Goal: Task Accomplishment & Management: Manage account settings

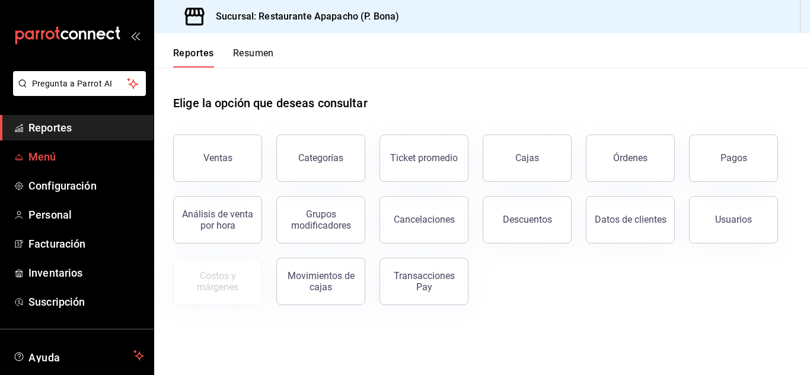
click at [58, 156] on span "Menú" at bounding box center [86, 157] width 116 height 16
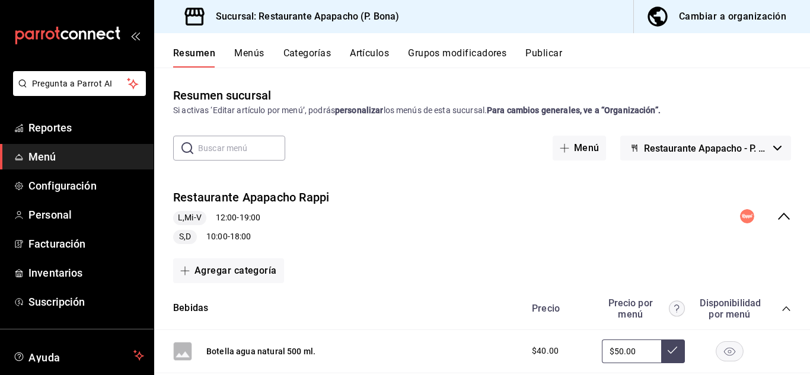
click at [786, 216] on div "Restaurante Apapacho Rappi L,Mi-V 12:00 - 19:00 S,D 10:00 - 18:00" at bounding box center [482, 217] width 656 height 74
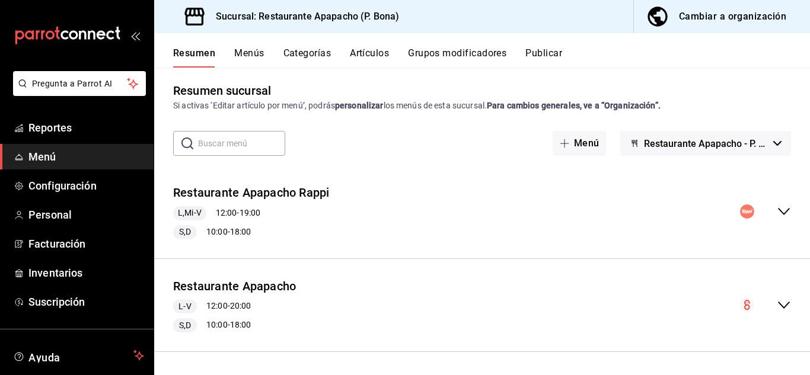
scroll to position [6, 0]
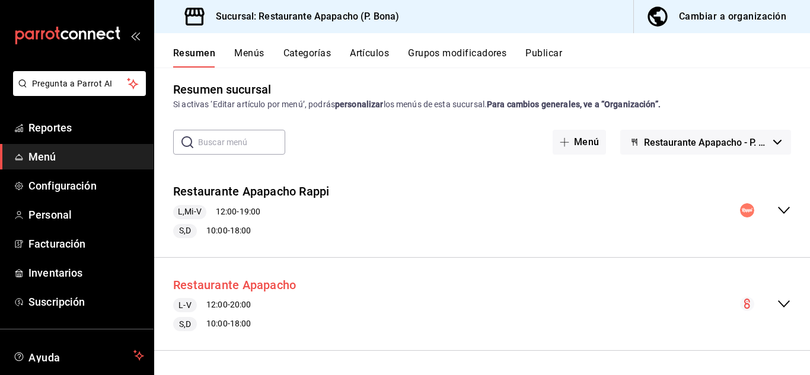
click at [228, 282] on button "Restaurante Apapacho" at bounding box center [234, 285] width 123 height 17
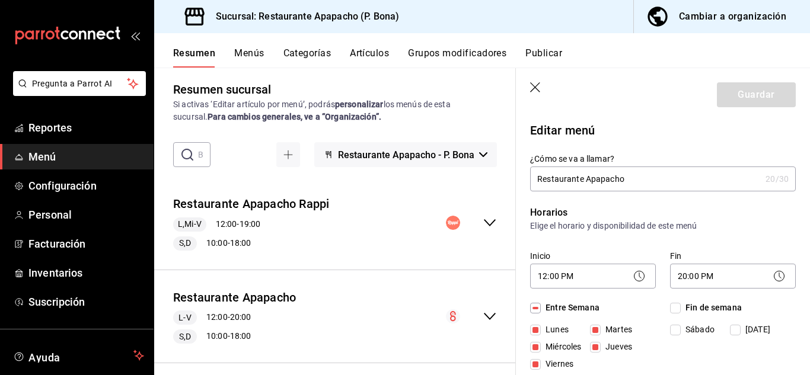
click at [546, 59] on button "Publicar" at bounding box center [543, 57] width 37 height 20
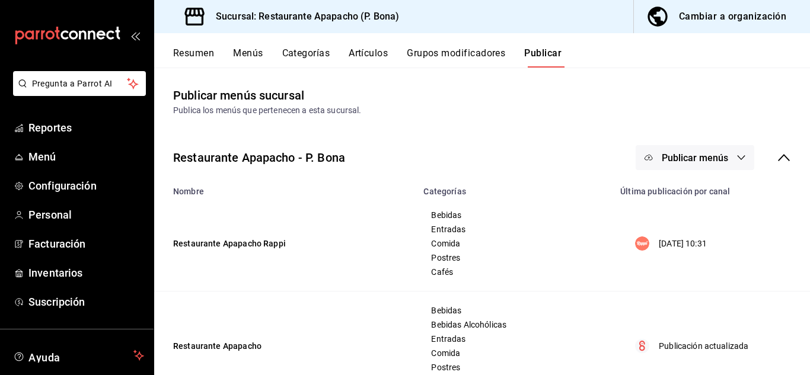
click at [679, 155] on span "Publicar menús" at bounding box center [695, 157] width 66 height 11
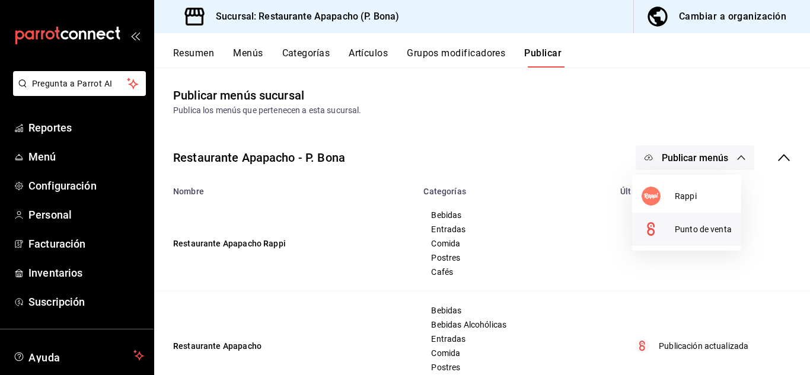
click at [702, 229] on span "Punto de venta" at bounding box center [703, 230] width 57 height 12
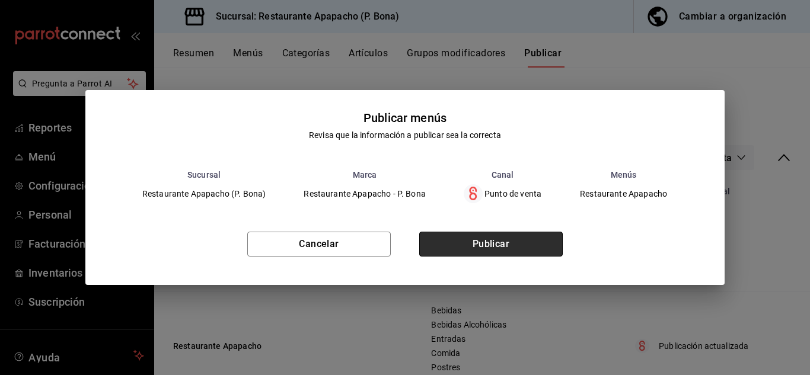
click at [501, 244] on button "Publicar" at bounding box center [491, 244] width 144 height 25
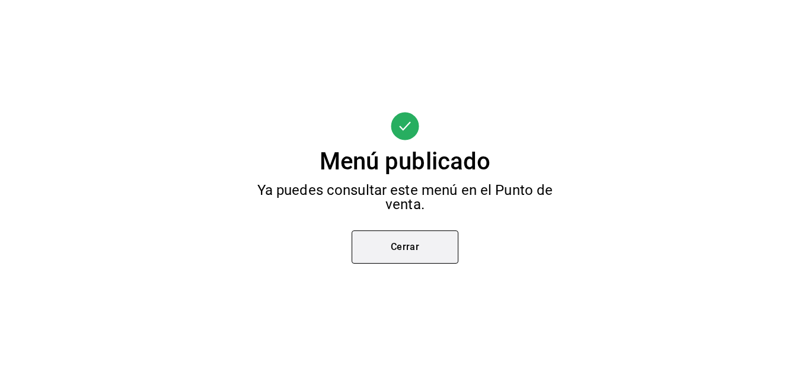
click at [404, 250] on button "Cerrar" at bounding box center [405, 247] width 107 height 33
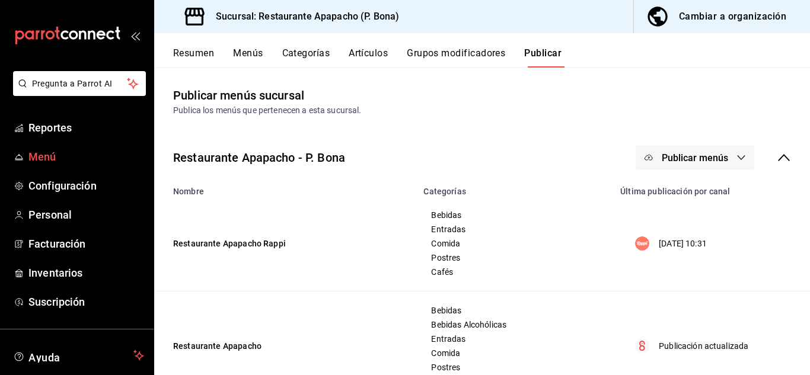
click at [43, 157] on span "Menú" at bounding box center [86, 157] width 116 height 16
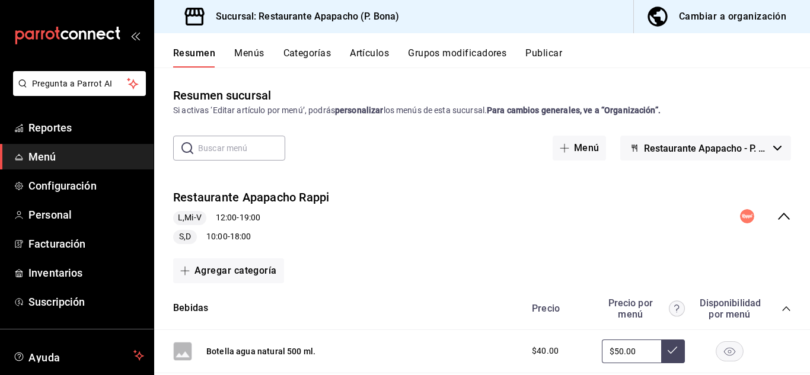
click at [779, 216] on icon "collapse-menu-row" at bounding box center [784, 216] width 14 height 14
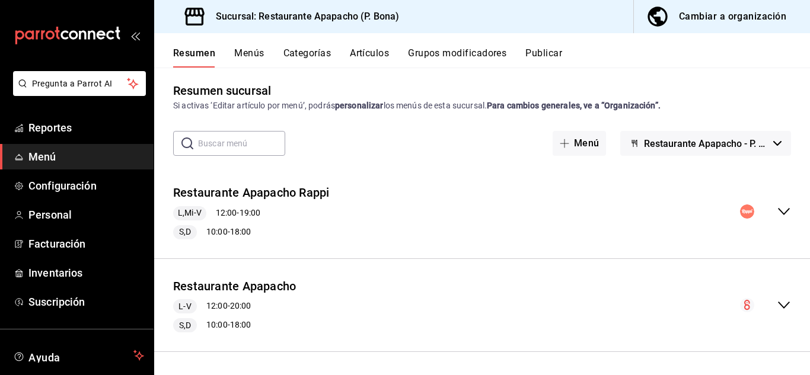
scroll to position [6, 0]
click at [777, 305] on icon "collapse-menu-row" at bounding box center [784, 304] width 14 height 14
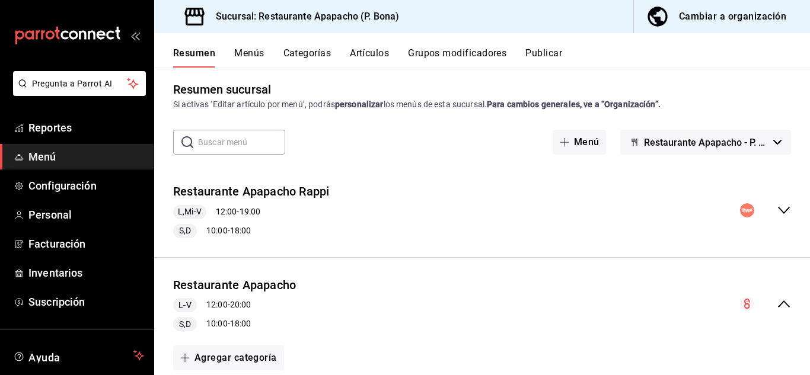
scroll to position [203, 0]
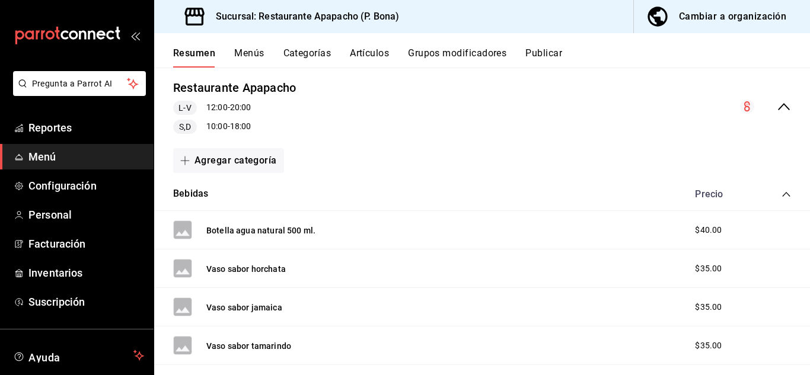
click at [218, 128] on div "S,D 10:00 - 18:00" at bounding box center [234, 127] width 123 height 14
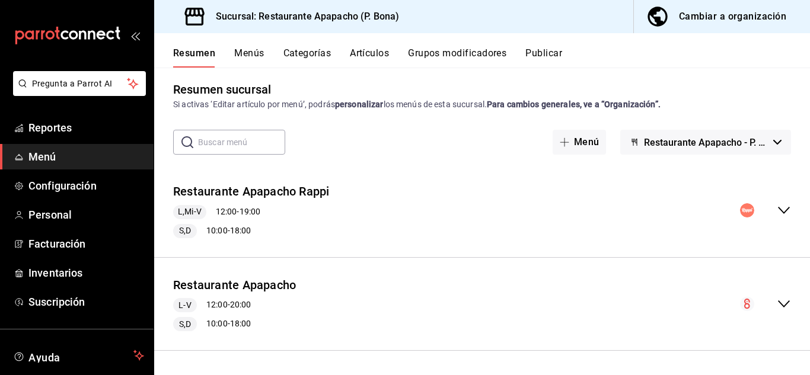
scroll to position [6, 0]
click at [252, 50] on button "Menús" at bounding box center [249, 57] width 30 height 20
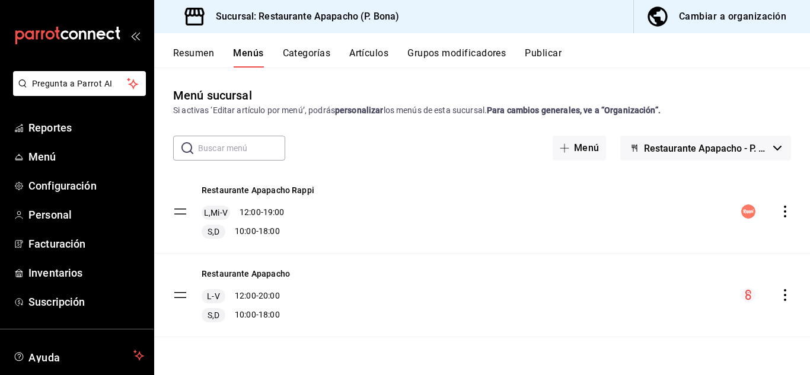
click at [786, 298] on icon "actions" at bounding box center [785, 295] width 12 height 12
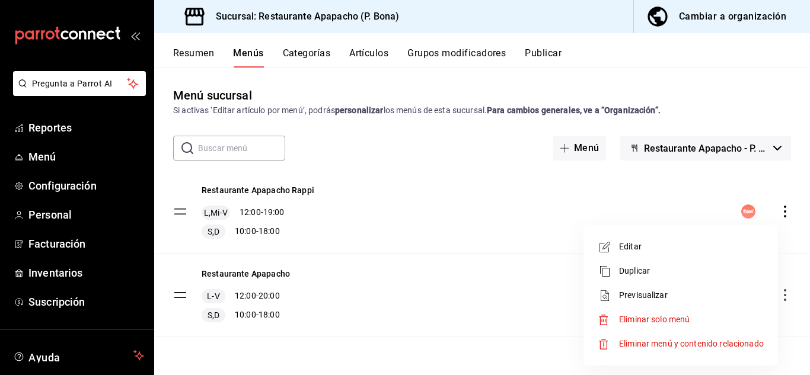
click at [633, 245] on span "Editar" at bounding box center [691, 247] width 145 height 12
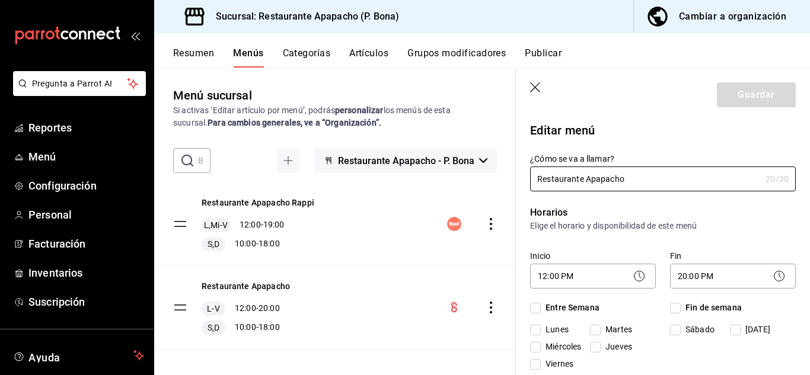
checkbox input "true"
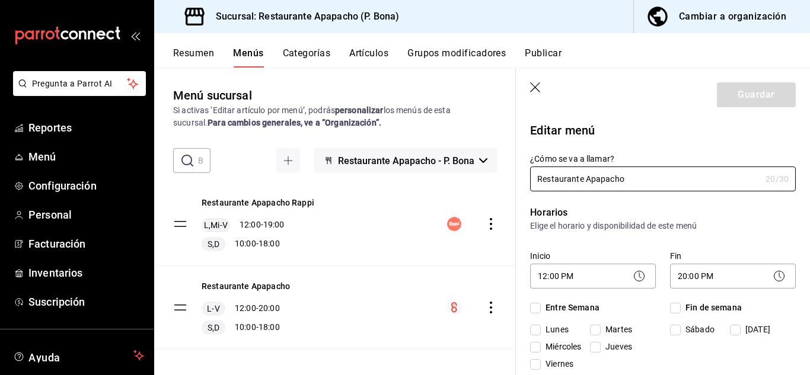
checkbox input "true"
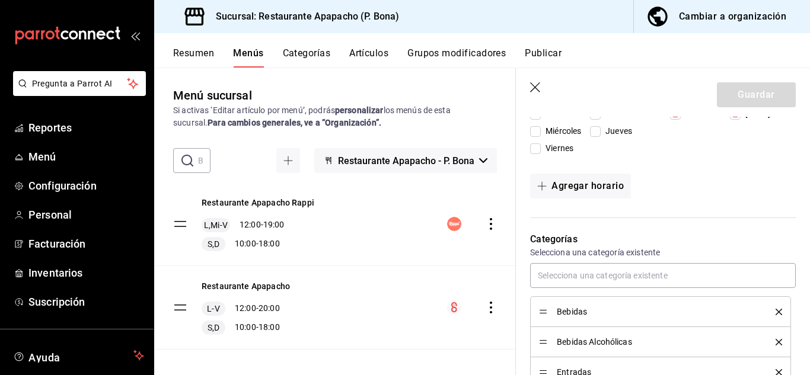
scroll to position [198, 0]
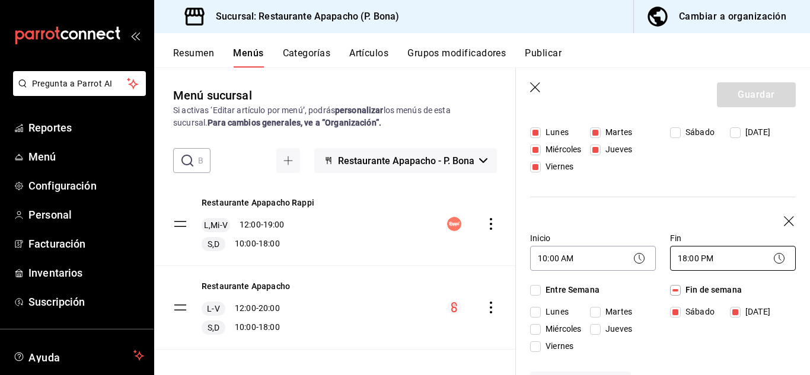
click at [679, 259] on body "Pregunta a Parrot AI Reportes Menú Configuración Personal Facturación Inventari…" at bounding box center [405, 187] width 810 height 375
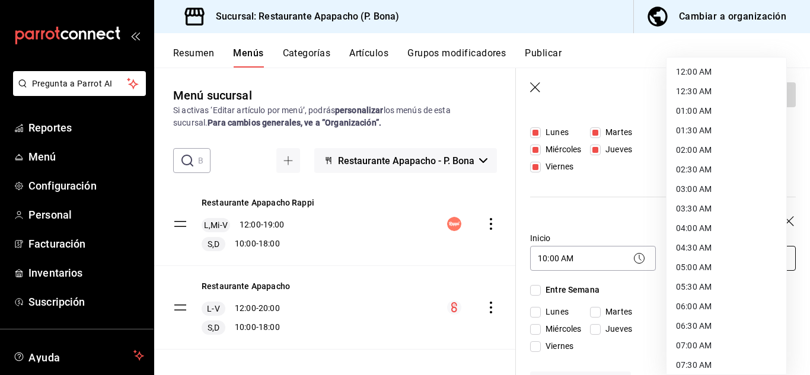
scroll to position [560, 0]
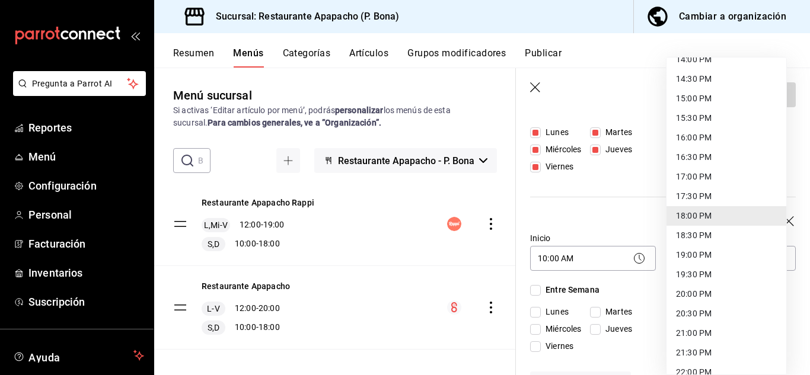
click at [696, 292] on li "20:00 PM" at bounding box center [727, 295] width 120 height 20
type input "20:00"
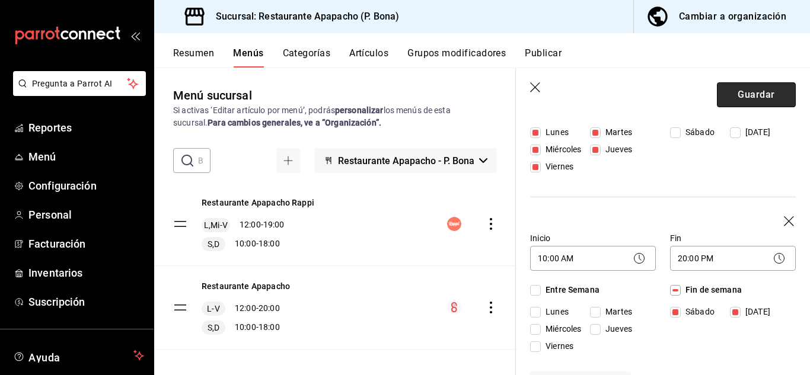
click at [751, 90] on button "Guardar" at bounding box center [756, 94] width 79 height 25
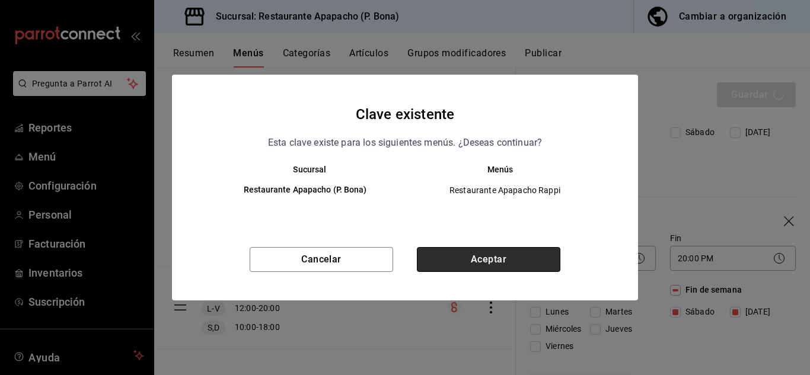
click at [507, 262] on button "Aceptar" at bounding box center [489, 259] width 144 height 25
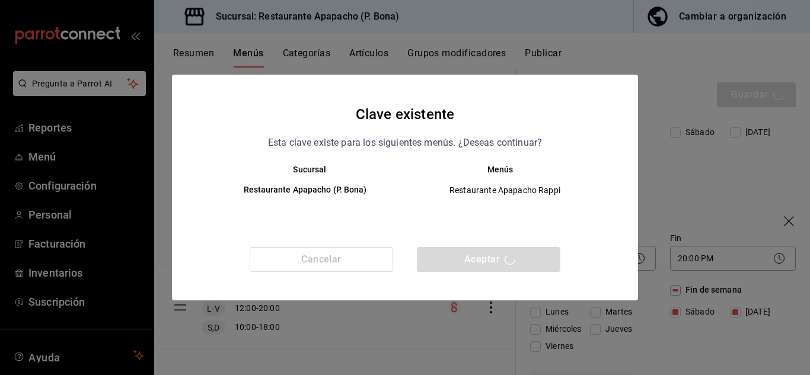
checkbox input "false"
type input "1755389631411"
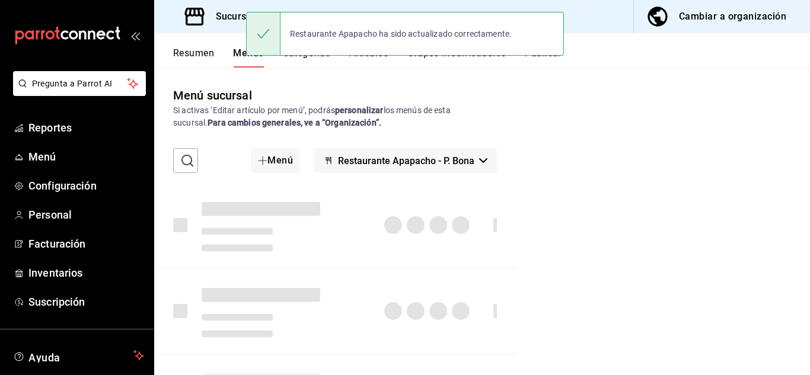
checkbox input "false"
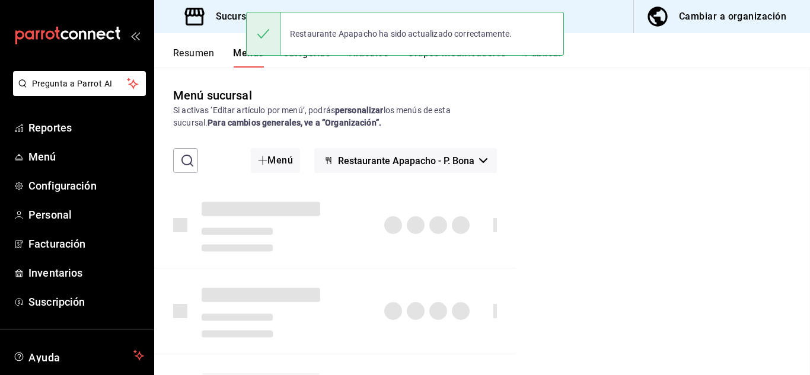
checkbox input "false"
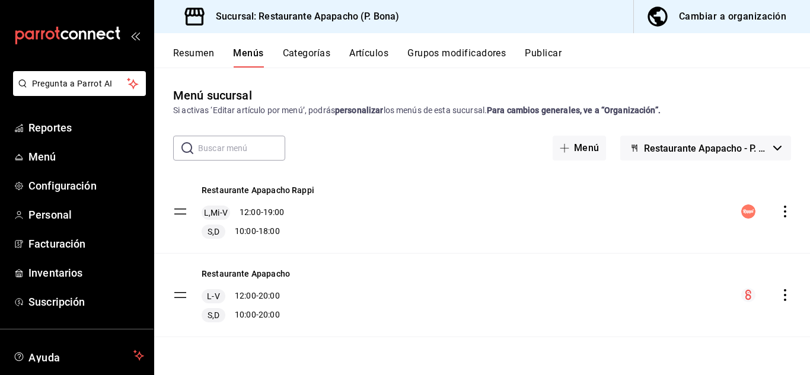
click at [558, 52] on button "Publicar" at bounding box center [543, 57] width 37 height 20
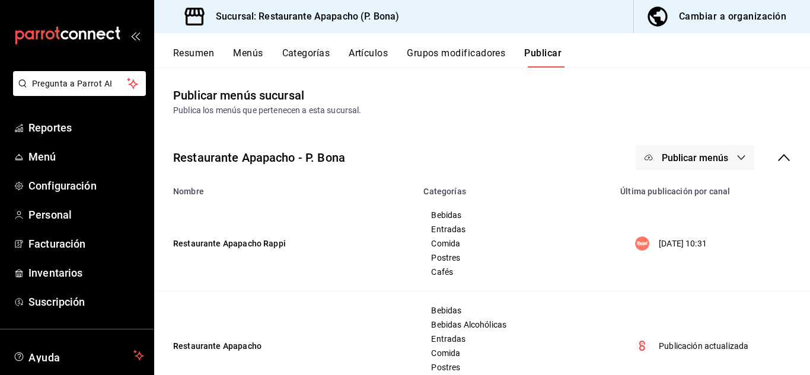
click at [691, 158] on span "Publicar menús" at bounding box center [695, 157] width 66 height 11
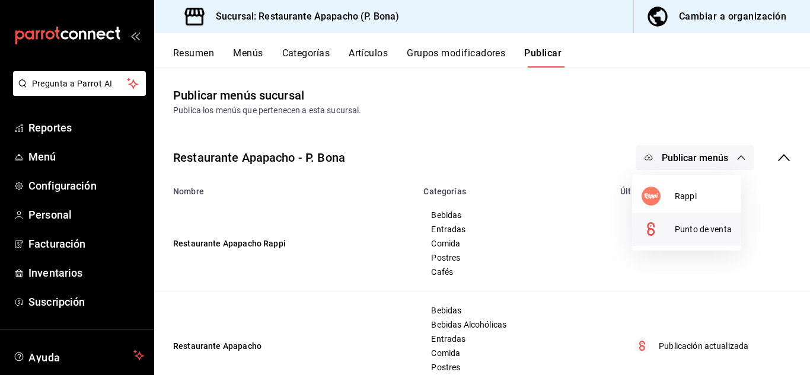
click at [693, 227] on span "Punto de venta" at bounding box center [703, 230] width 57 height 12
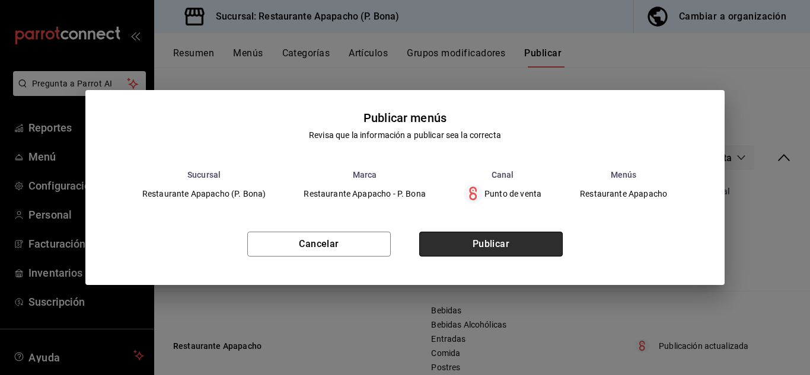
click at [484, 242] on button "Publicar" at bounding box center [491, 244] width 144 height 25
